Goal: Task Accomplishment & Management: Use online tool/utility

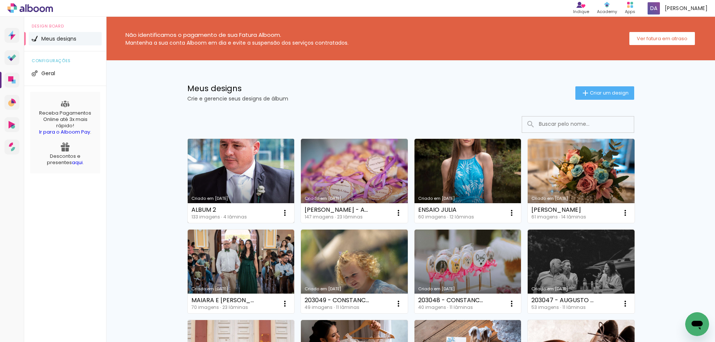
click at [215, 175] on link "Criado em [DATE]" at bounding box center [241, 181] width 107 height 84
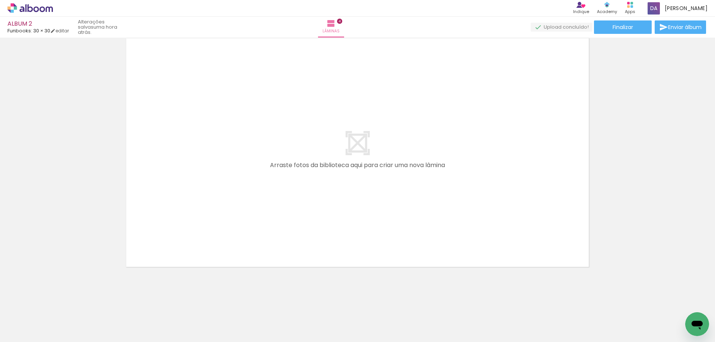
scroll to position [0, 894]
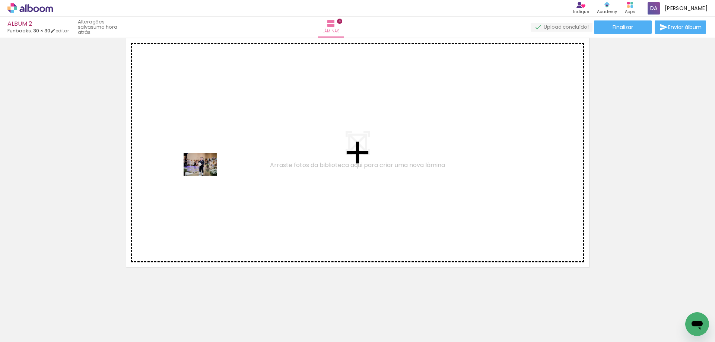
drag, startPoint x: 180, startPoint y: 326, endPoint x: 206, endPoint y: 176, distance: 152.8
click at [206, 176] on quentale-workspace at bounding box center [357, 171] width 715 height 342
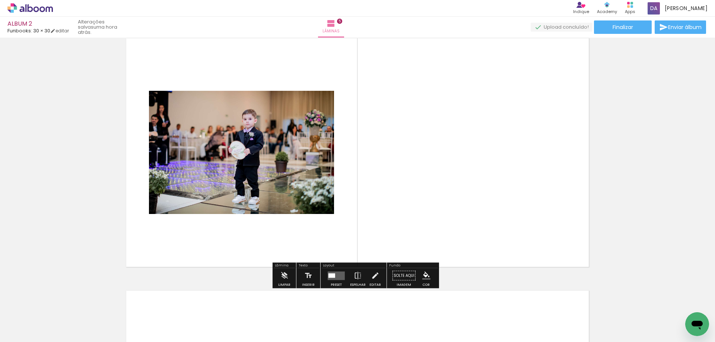
scroll to position [1020, 0]
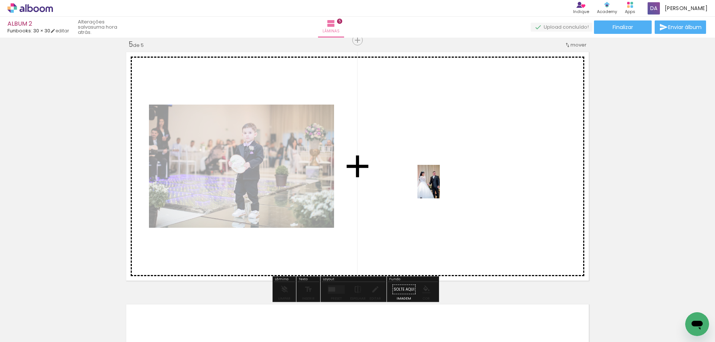
drag, startPoint x: 231, startPoint y: 328, endPoint x: 440, endPoint y: 187, distance: 252.0
click at [440, 187] on quentale-workspace at bounding box center [357, 171] width 715 height 342
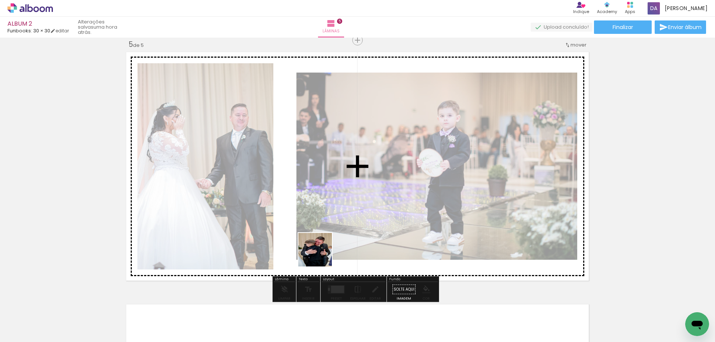
drag, startPoint x: 263, startPoint y: 329, endPoint x: 406, endPoint y: 197, distance: 194.0
click at [406, 197] on quentale-workspace at bounding box center [357, 171] width 715 height 342
